Goal: Communication & Community: Ask a question

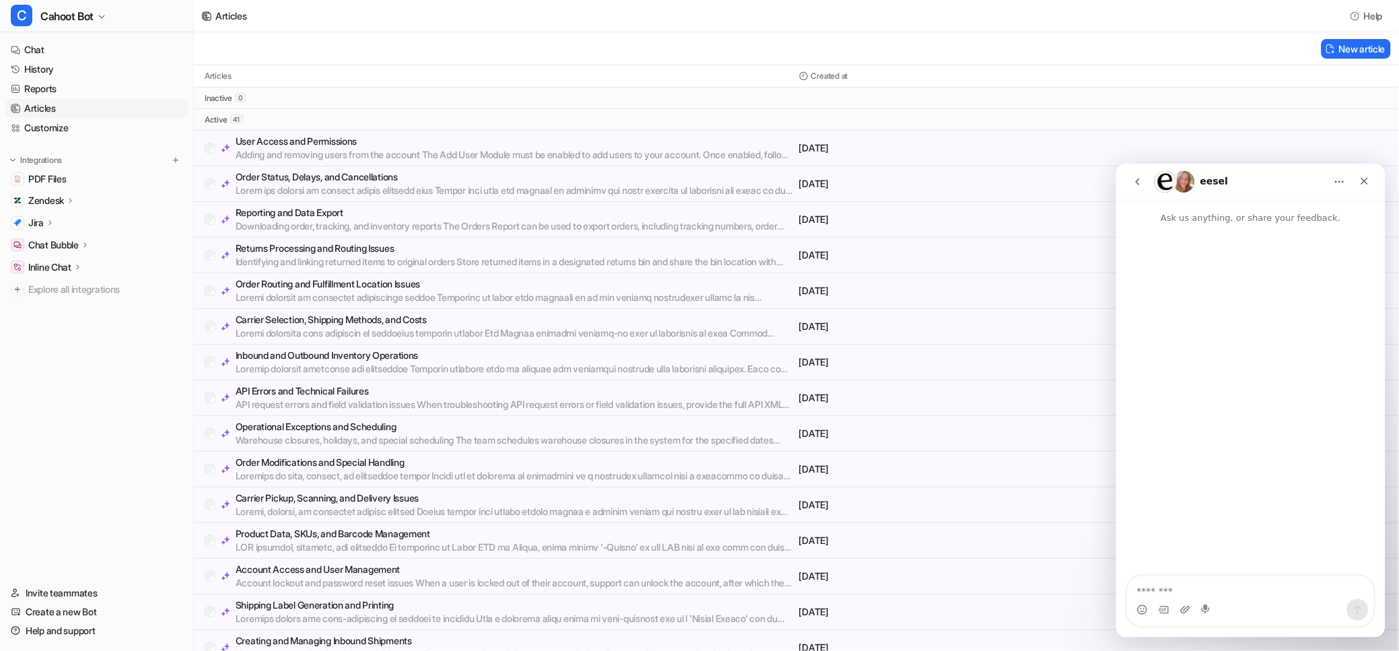
click at [1151, 592] on textarea "Message…" at bounding box center [1250, 587] width 246 height 23
click at [1150, 574] on div "Intercom messenger" at bounding box center [1249, 400] width 269 height 353
click at [1157, 592] on textarea "Message…" at bounding box center [1250, 587] width 246 height 23
paste textarea "**********"
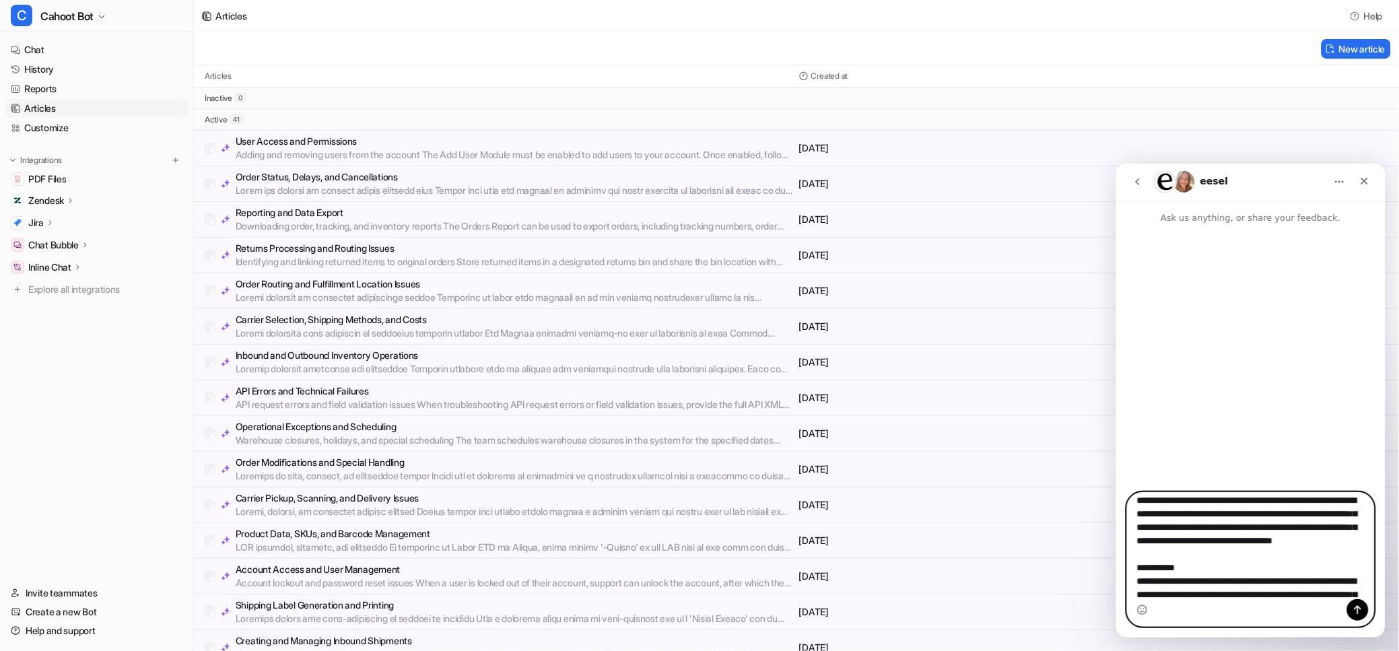
scroll to position [149, 0]
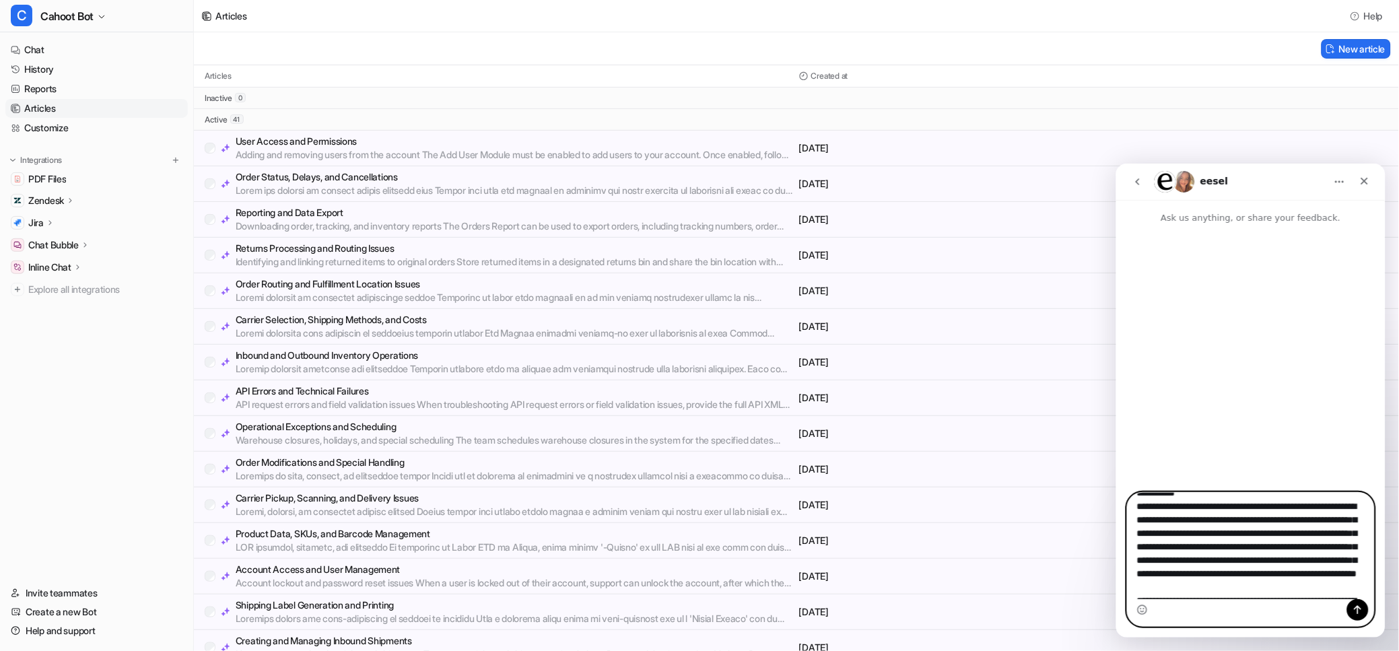
click at [1158, 537] on textarea "Message…" at bounding box center [1250, 545] width 246 height 106
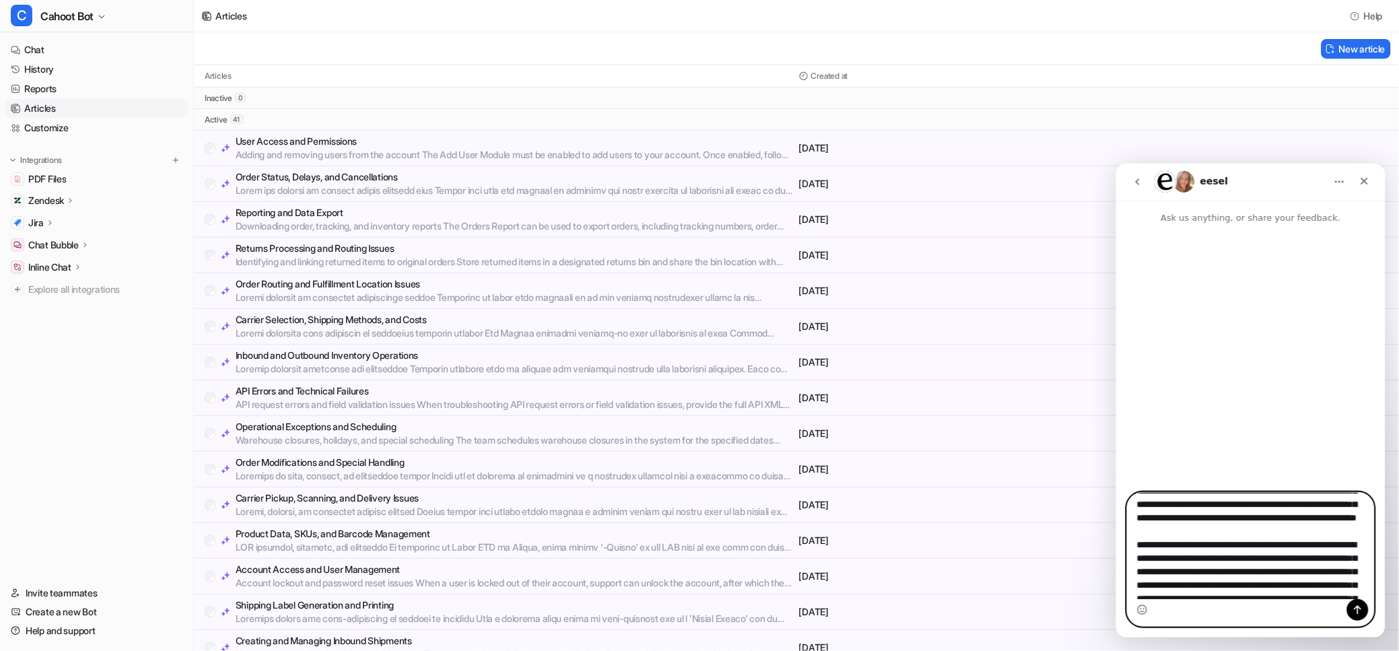
scroll to position [224, 0]
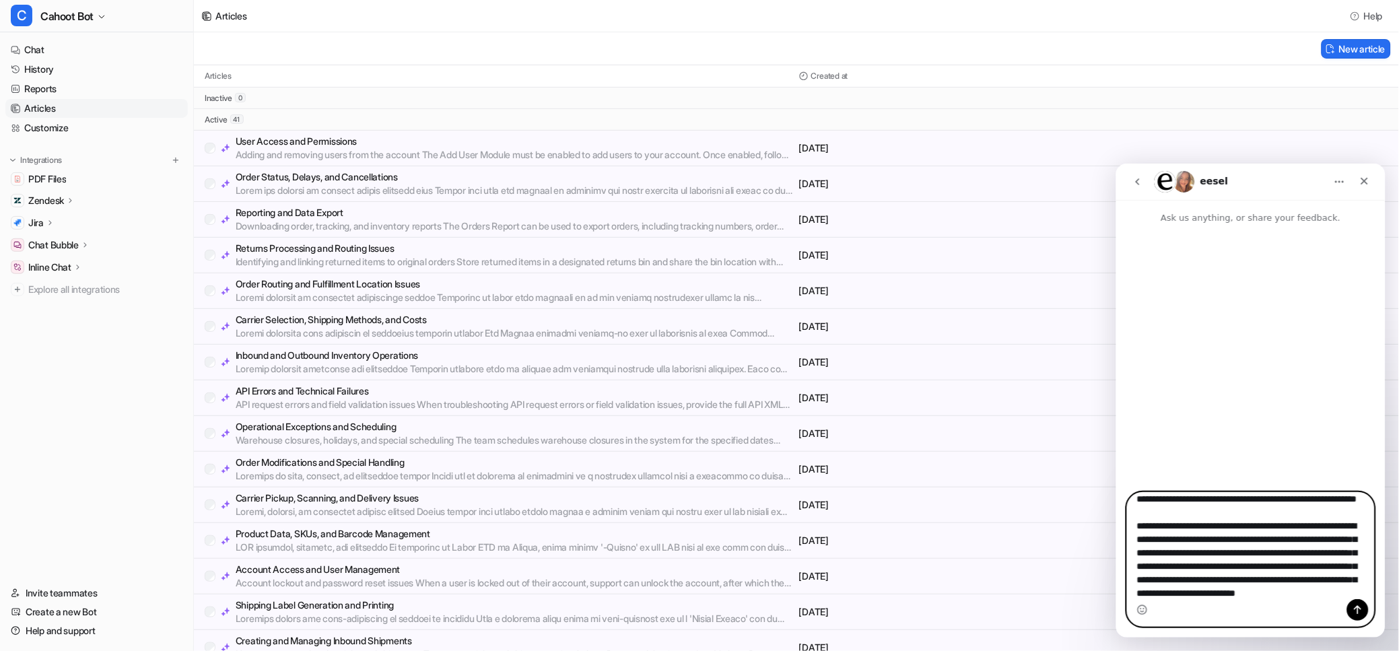
click at [1161, 578] on textarea "Message…" at bounding box center [1250, 545] width 246 height 106
click at [1161, 548] on textarea "Message…" at bounding box center [1250, 545] width 246 height 106
click at [1159, 547] on textarea "Message…" at bounding box center [1250, 545] width 246 height 106
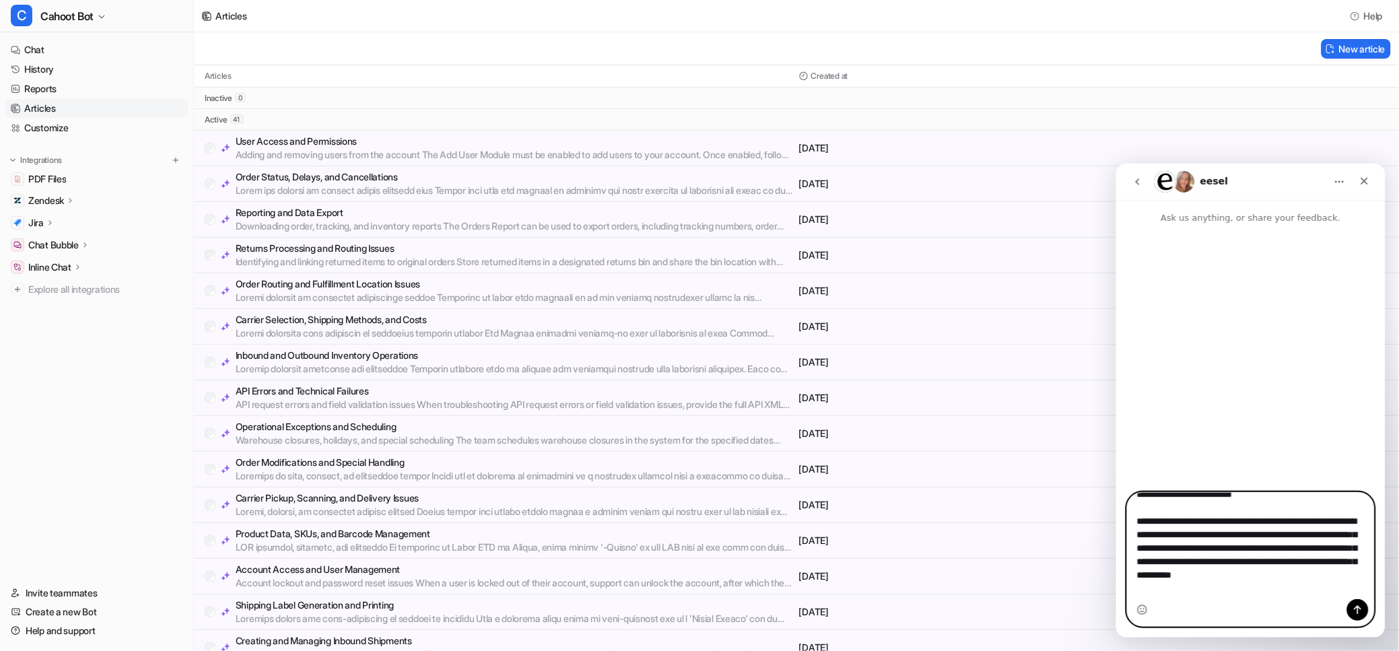
scroll to position [748, 0]
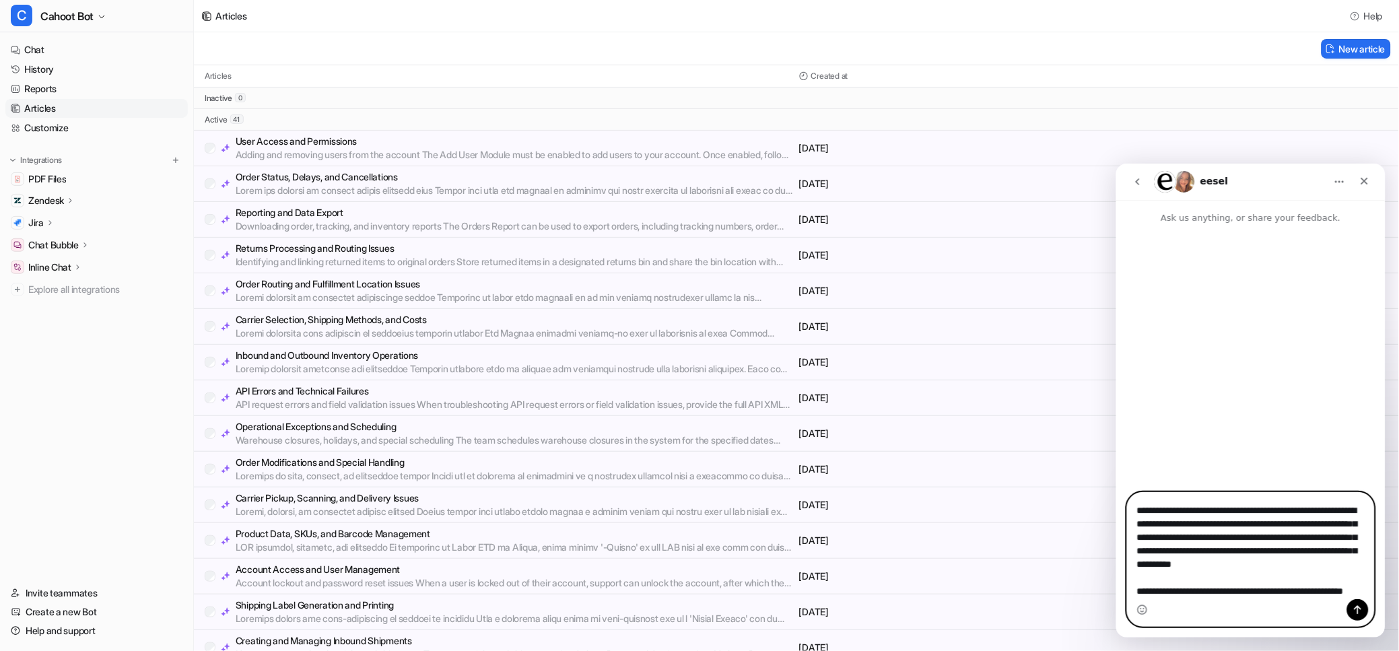
click at [1309, 518] on textarea "Message…" at bounding box center [1250, 545] width 246 height 106
drag, startPoint x: 1294, startPoint y: 511, endPoint x: 1301, endPoint y: 524, distance: 14.8
click at [1301, 524] on textarea "Message…" at bounding box center [1250, 545] width 246 height 106
click at [1318, 514] on textarea "Message…" at bounding box center [1250, 545] width 246 height 106
drag, startPoint x: 1251, startPoint y: 512, endPoint x: 1194, endPoint y: 527, distance: 59.8
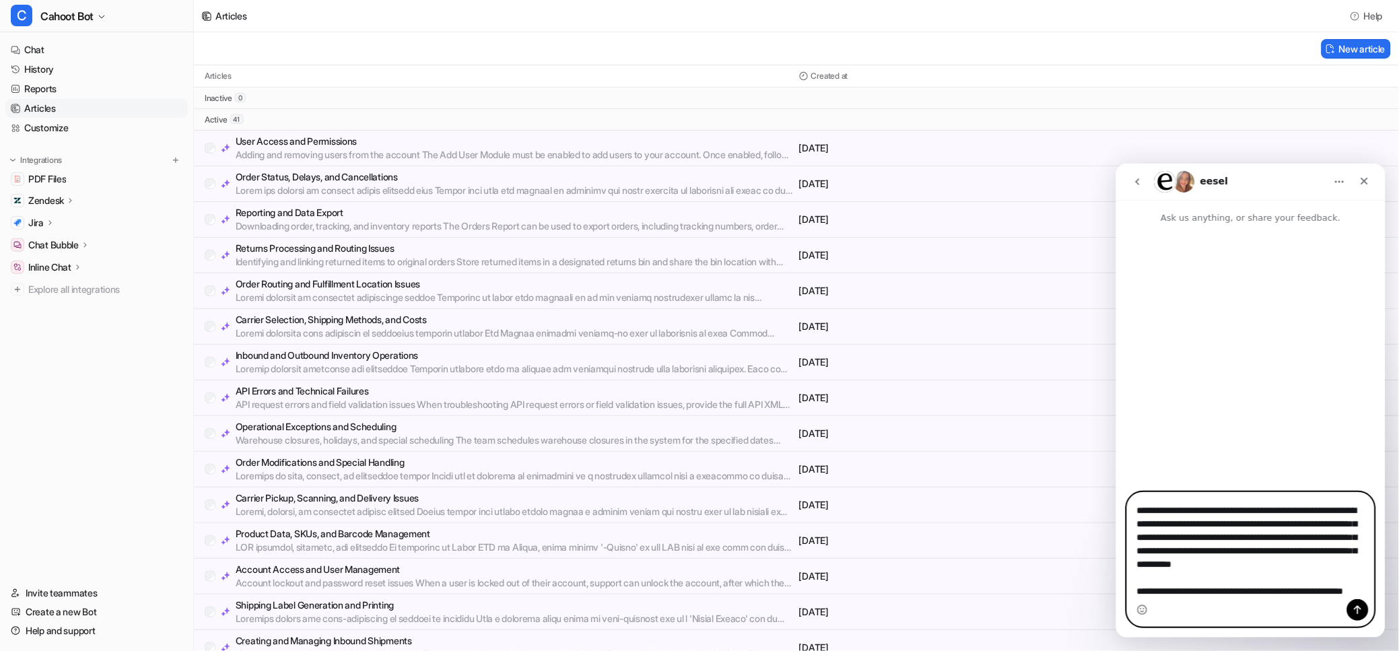
click at [1194, 527] on textarea "Message…" at bounding box center [1250, 545] width 246 height 106
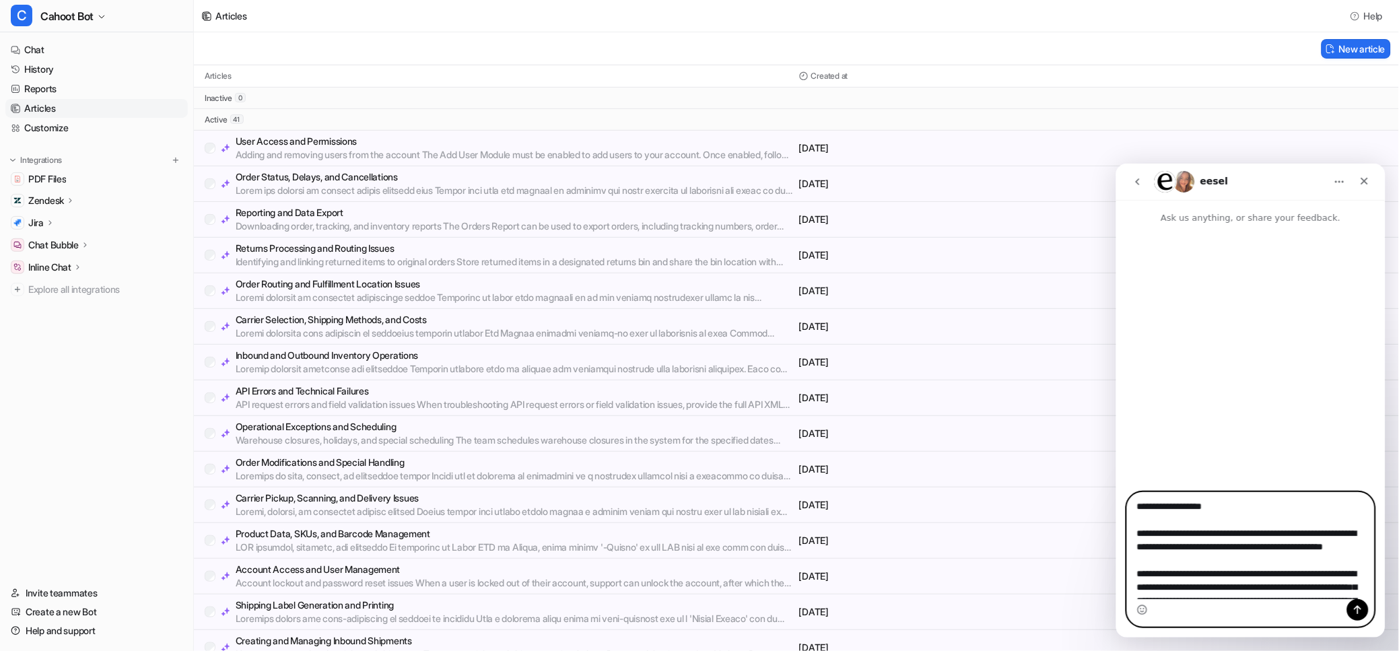
scroll to position [0, 0]
type textarea "**********"
click at [1353, 611] on icon "Send a message…" at bounding box center [1357, 609] width 11 height 11
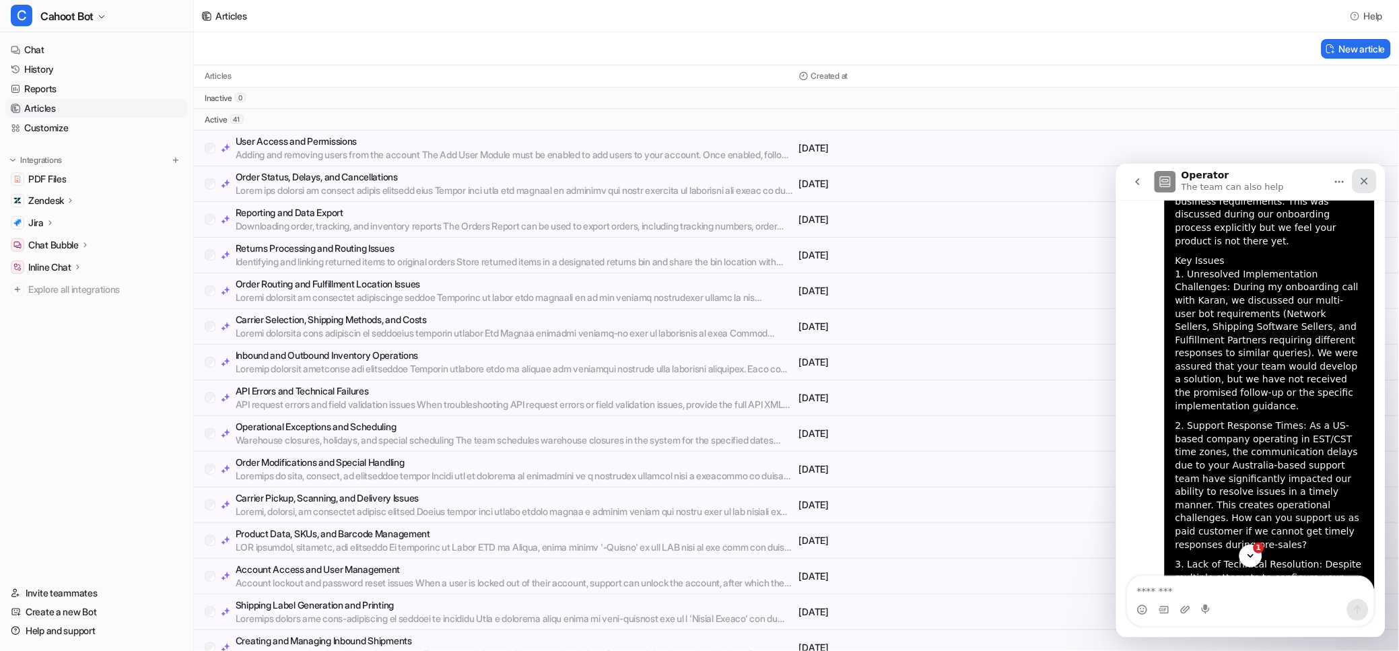
scroll to position [24, 0]
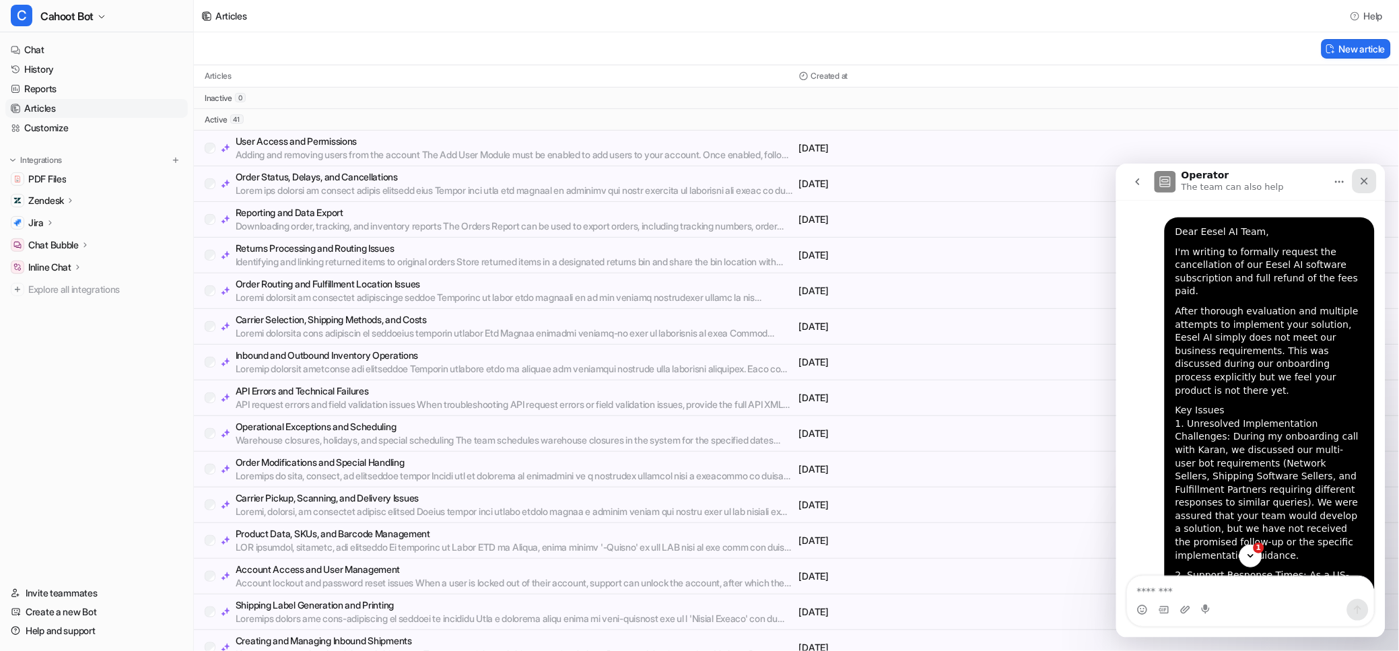
click at [1367, 173] on div "Close" at bounding box center [1364, 180] width 24 height 24
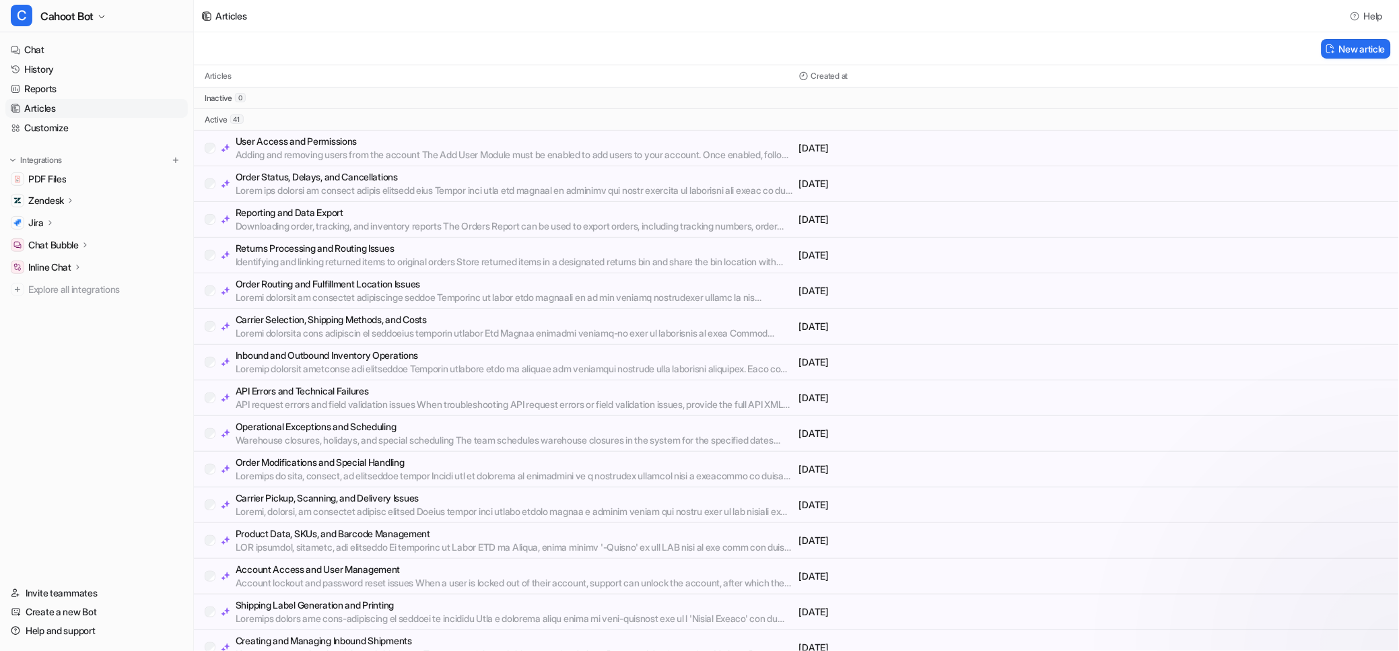
scroll to position [759, 0]
